Goal: Information Seeking & Learning: Learn about a topic

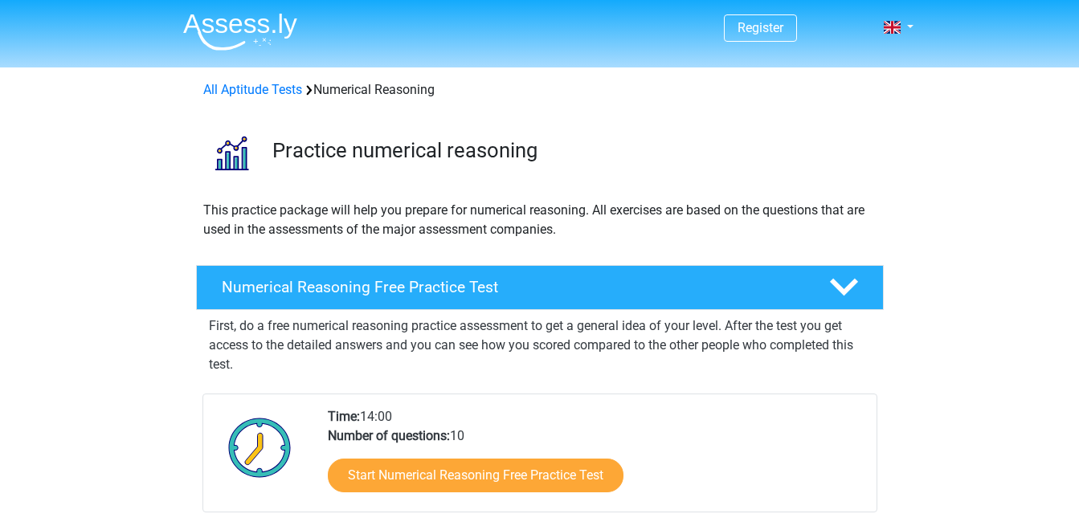
scroll to position [161, 0]
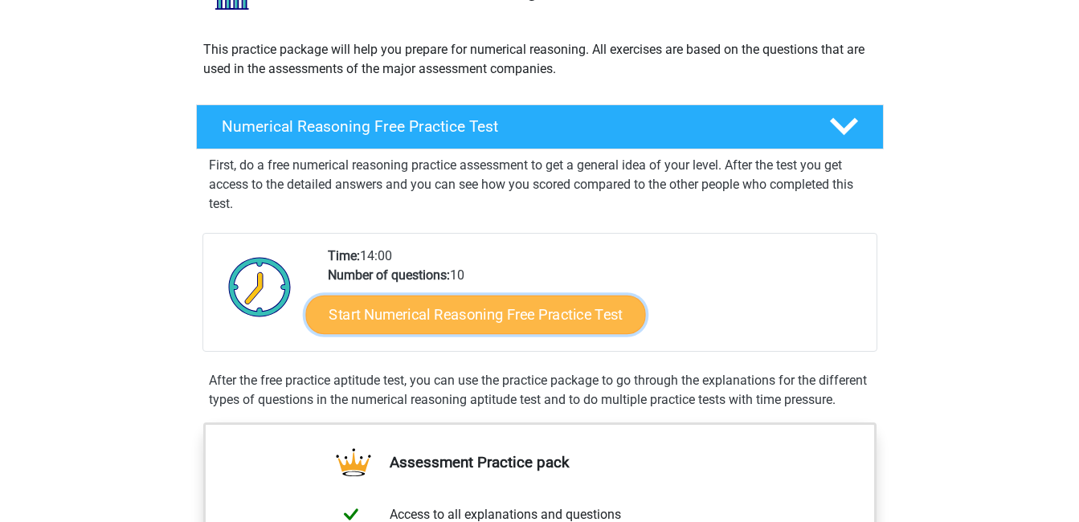
click at [478, 308] on link "Start Numerical Reasoning Free Practice Test" at bounding box center [475, 314] width 340 height 39
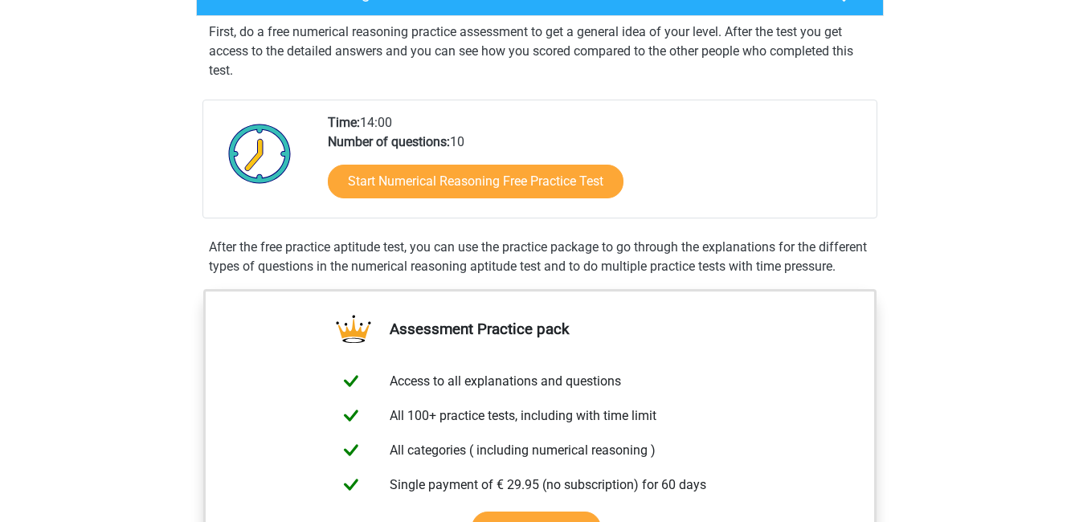
scroll to position [321, 0]
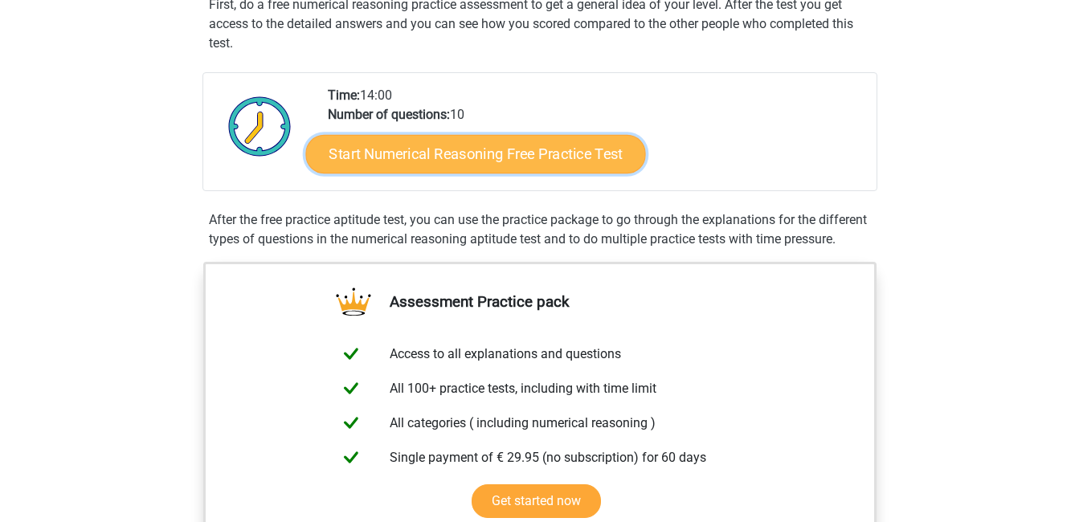
click at [441, 151] on link "Start Numerical Reasoning Free Practice Test" at bounding box center [475, 153] width 340 height 39
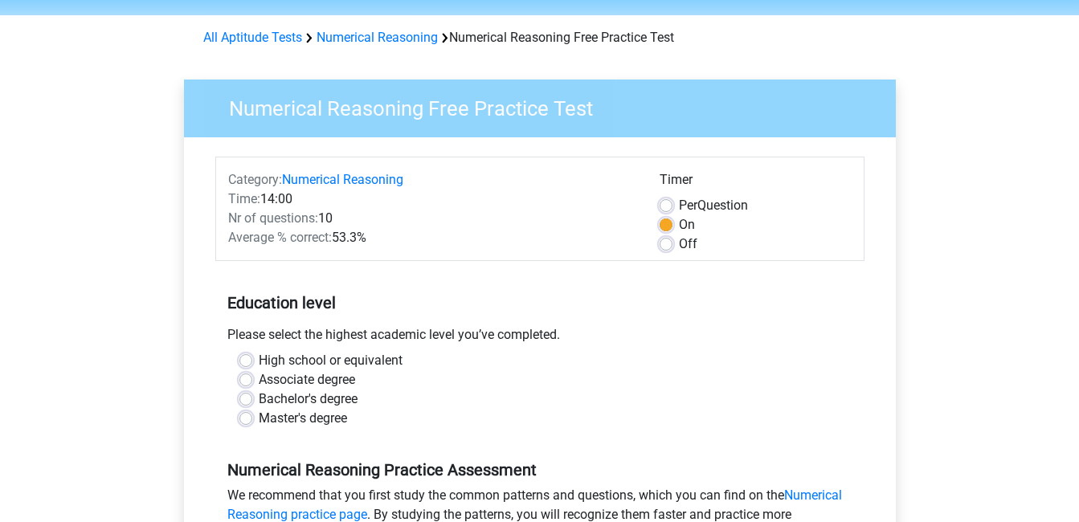
scroll to position [80, 0]
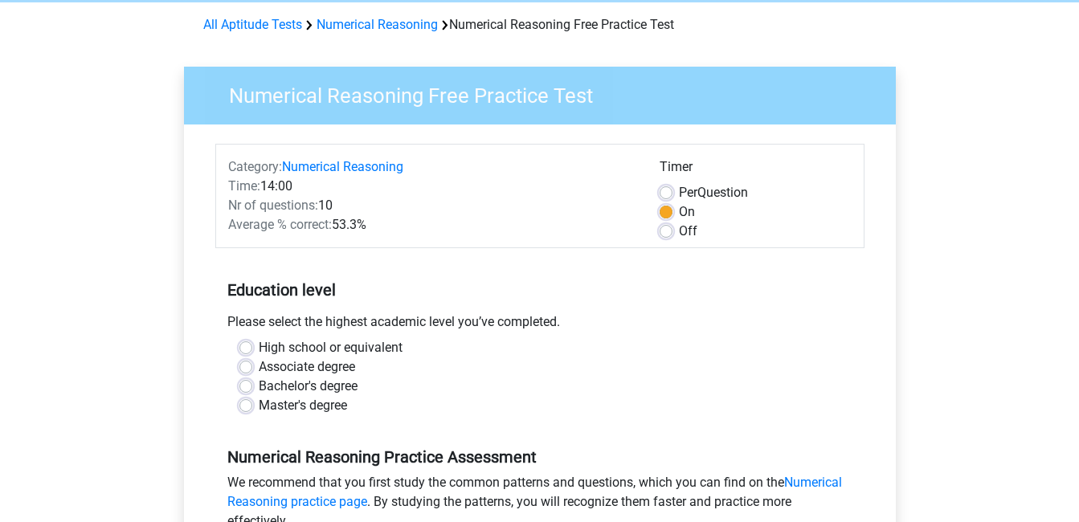
scroll to position [161, 0]
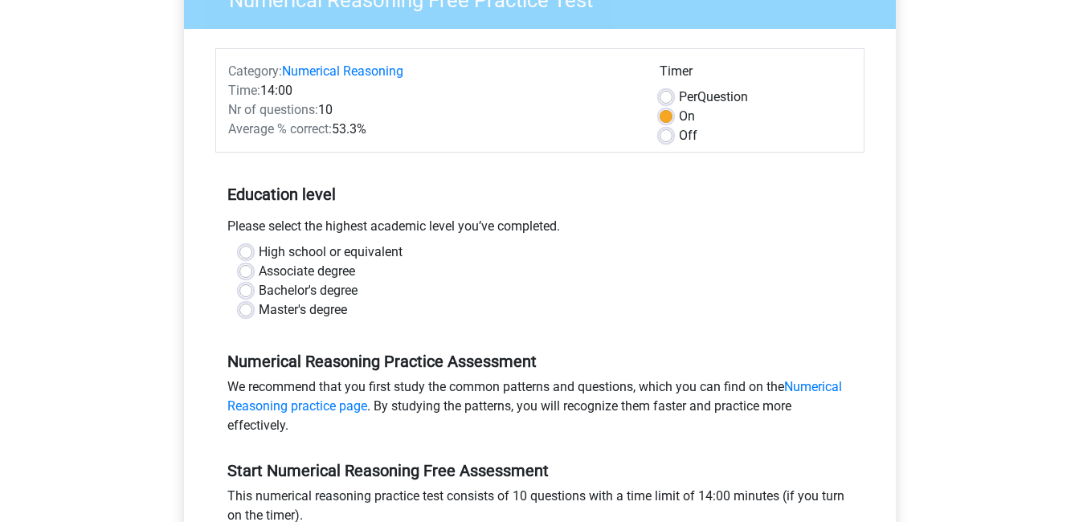
click at [249, 281] on div "Bachelor's degree" at bounding box center [539, 290] width 601 height 19
click at [259, 292] on label "Bachelor's degree" at bounding box center [308, 290] width 99 height 19
click at [250, 292] on input "Bachelor's degree" at bounding box center [245, 289] width 13 height 16
radio input "true"
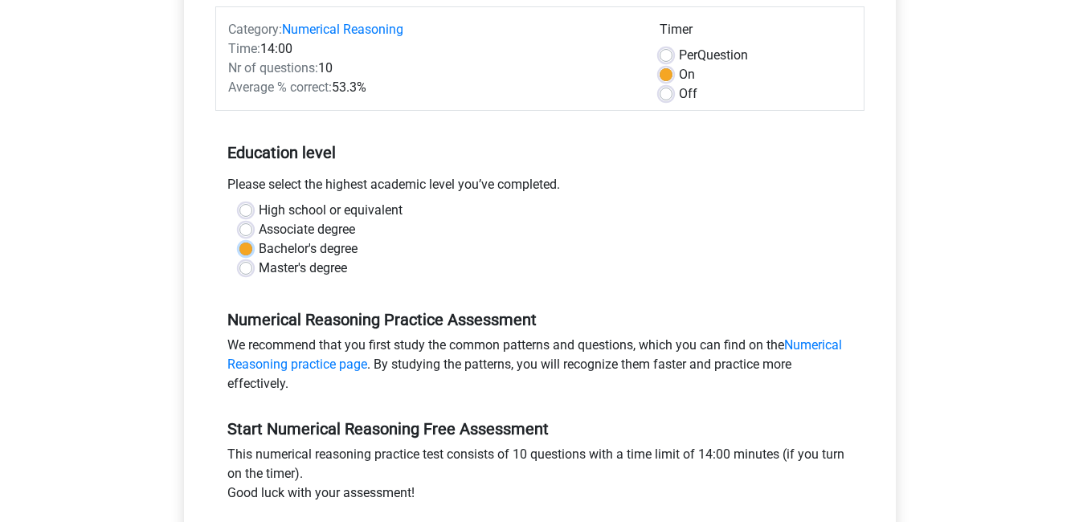
scroll to position [321, 0]
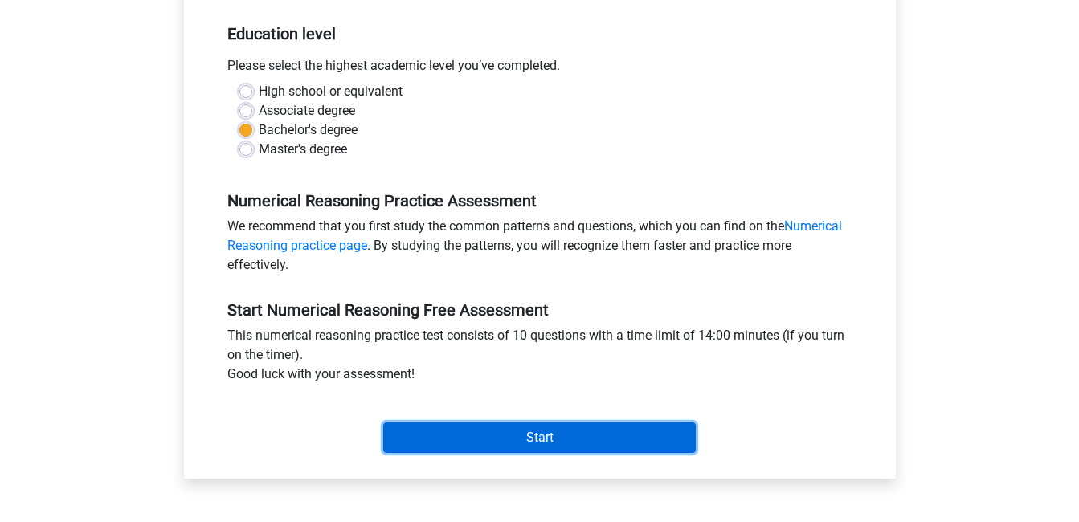
click at [546, 439] on input "Start" at bounding box center [539, 438] width 313 height 31
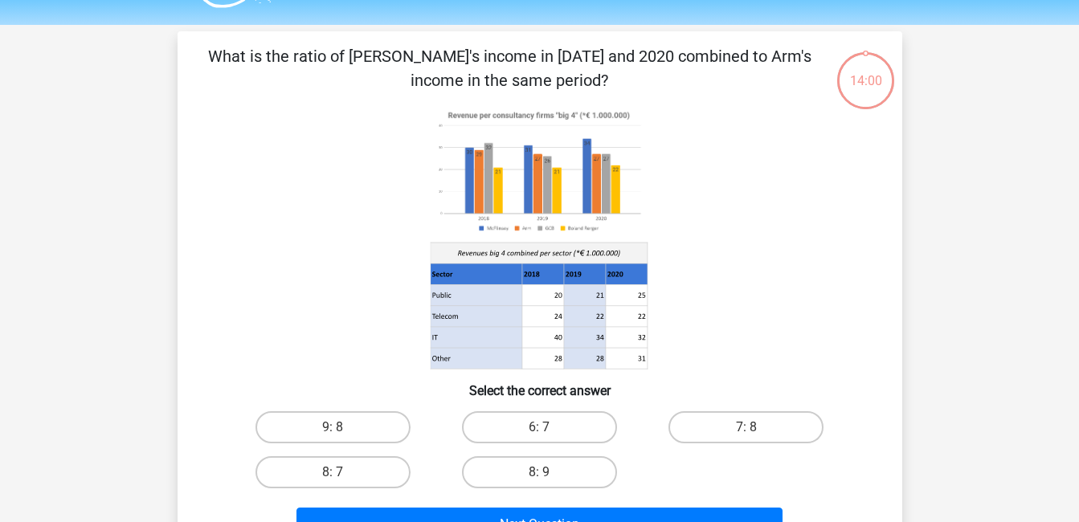
scroll to position [80, 0]
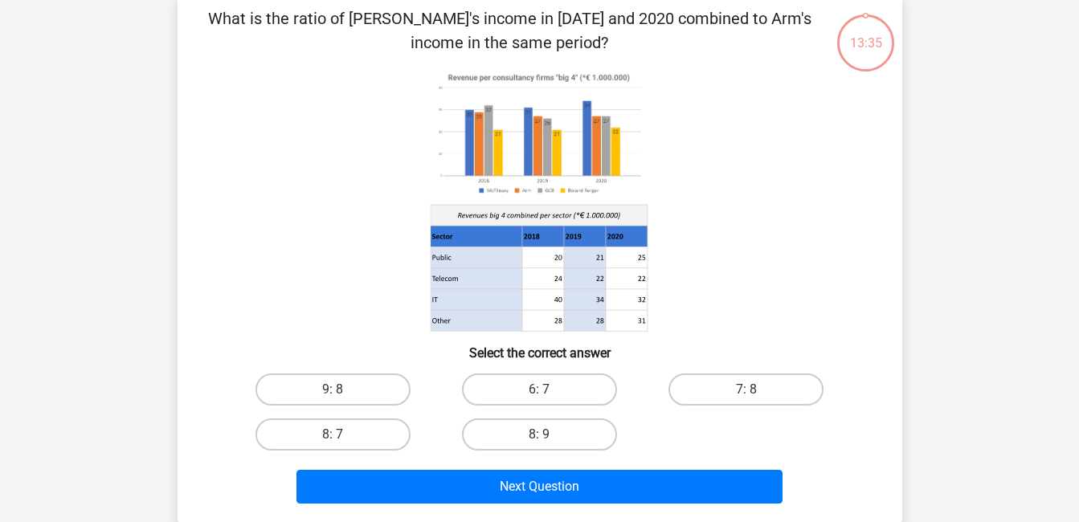
click at [580, 202] on icon at bounding box center [540, 200] width 648 height 265
